Goal: Use online tool/utility: Utilize a website feature to perform a specific function

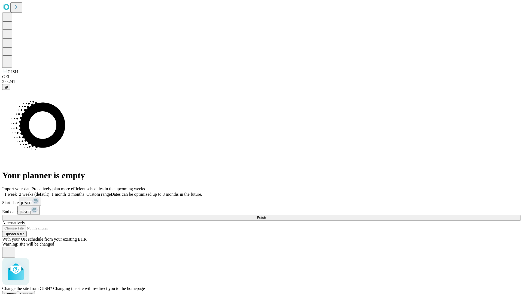
click at [33, 292] on span "Confirm" at bounding box center [26, 294] width 13 height 4
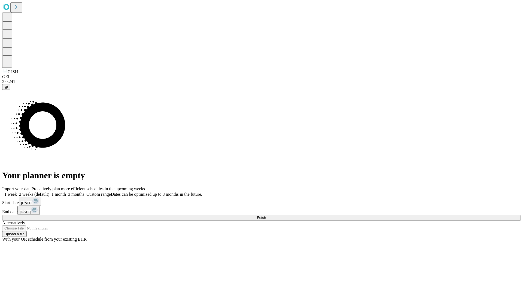
click at [17, 192] on label "1 week" at bounding box center [9, 194] width 15 height 5
click at [266, 216] on span "Fetch" at bounding box center [261, 218] width 9 height 4
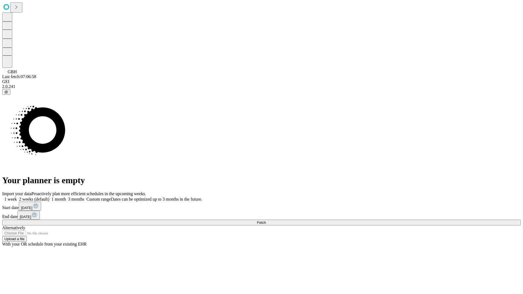
click at [17, 197] on label "1 week" at bounding box center [9, 199] width 15 height 5
click at [266, 221] on span "Fetch" at bounding box center [261, 223] width 9 height 4
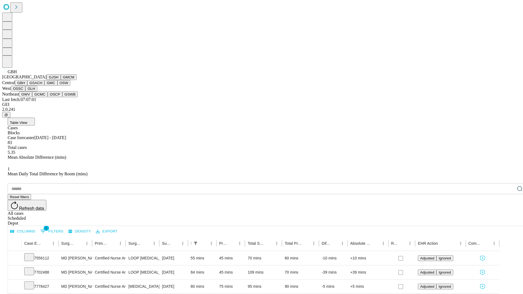
click at [42, 86] on button "GSACH" at bounding box center [35, 83] width 17 height 6
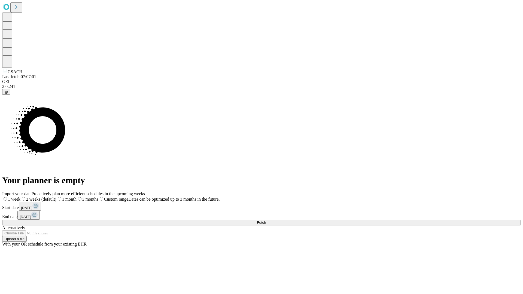
click at [20, 197] on label "1 week" at bounding box center [11, 199] width 18 height 5
click at [266, 221] on span "Fetch" at bounding box center [261, 223] width 9 height 4
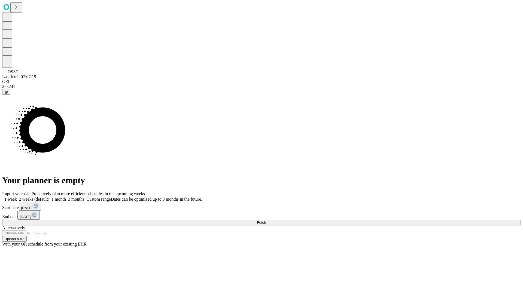
click at [266, 221] on span "Fetch" at bounding box center [261, 223] width 9 height 4
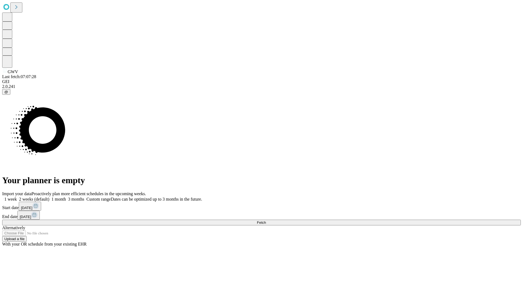
click at [17, 197] on label "1 week" at bounding box center [9, 199] width 15 height 5
click at [266, 221] on span "Fetch" at bounding box center [261, 223] width 9 height 4
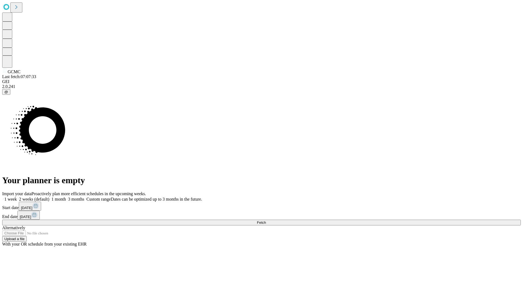
click at [17, 197] on label "1 week" at bounding box center [9, 199] width 15 height 5
click at [266, 221] on span "Fetch" at bounding box center [261, 223] width 9 height 4
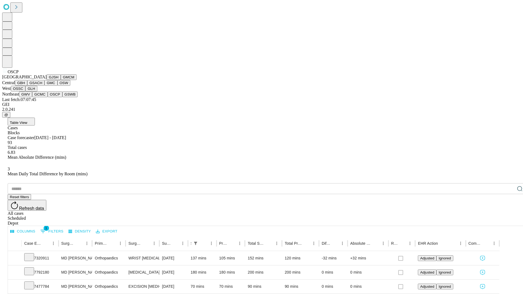
click at [62, 97] on button "GSWB" at bounding box center [70, 95] width 16 height 6
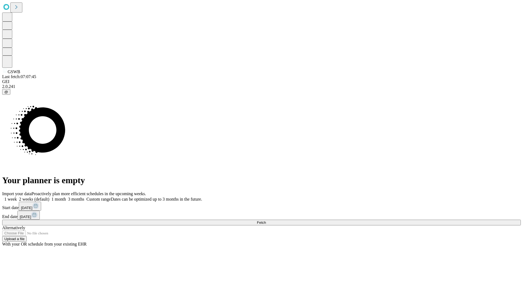
click at [17, 197] on label "1 week" at bounding box center [9, 199] width 15 height 5
click at [266, 221] on span "Fetch" at bounding box center [261, 223] width 9 height 4
